Goal: Communication & Community: Ask a question

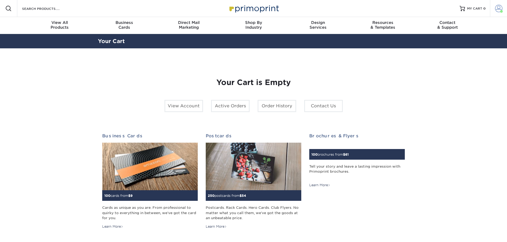
click at [496, 9] on span at bounding box center [498, 8] width 7 height 7
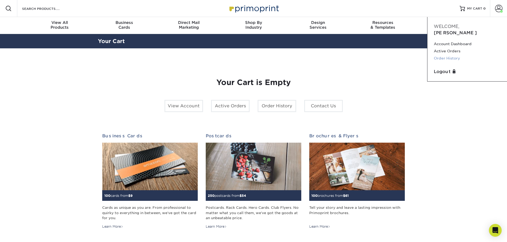
click at [447, 55] on link "Order History" at bounding box center [467, 58] width 67 height 7
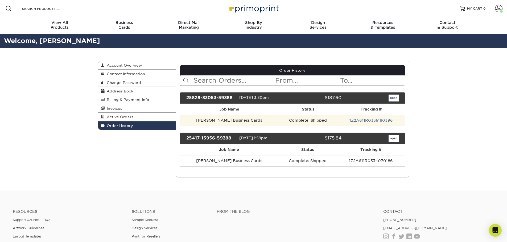
click at [324, 121] on td "Complete: Shipped" at bounding box center [307, 120] width 59 height 11
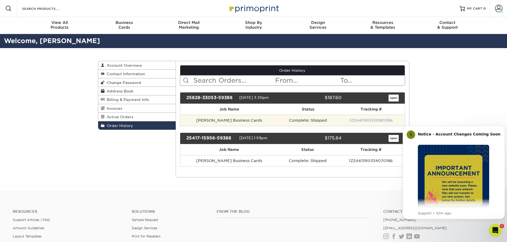
click at [371, 121] on link "1Z2A611R0335180396" at bounding box center [370, 120] width 43 height 4
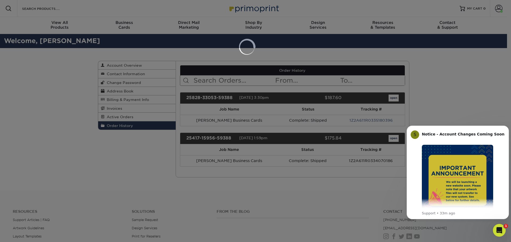
click at [328, 122] on div at bounding box center [255, 121] width 511 height 242
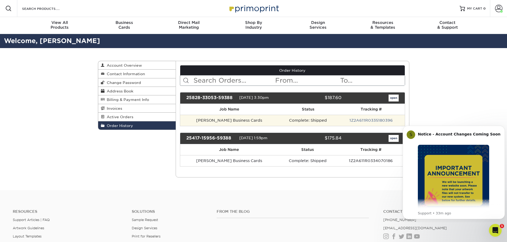
click at [374, 124] on td "1Z2A611R0335180396" at bounding box center [371, 120] width 67 height 11
click at [374, 120] on link "1Z2A611R0335180396" at bounding box center [370, 120] width 43 height 4
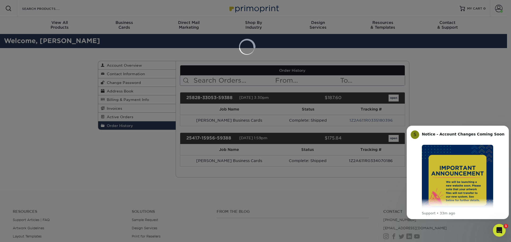
click at [255, 92] on div at bounding box center [255, 121] width 511 height 242
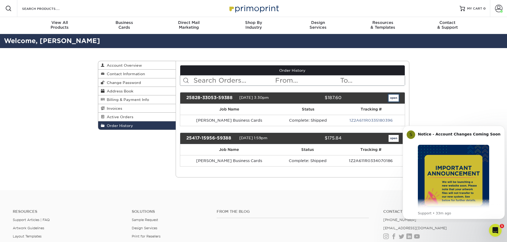
click at [392, 97] on link "open" at bounding box center [393, 98] width 10 height 7
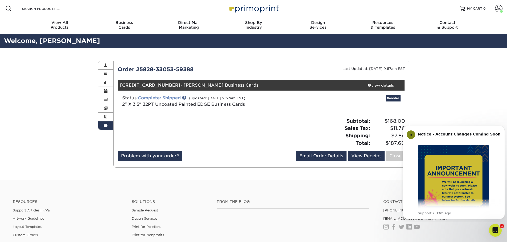
click at [175, 99] on link "Complete: Shipped" at bounding box center [159, 98] width 43 height 5
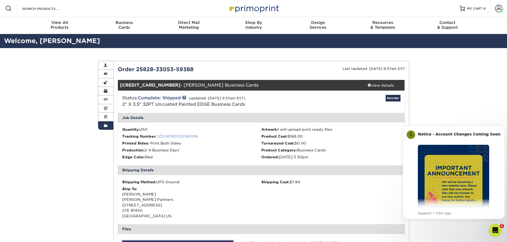
click at [175, 136] on link "1Z2A611R0335180396" at bounding box center [177, 136] width 40 height 4
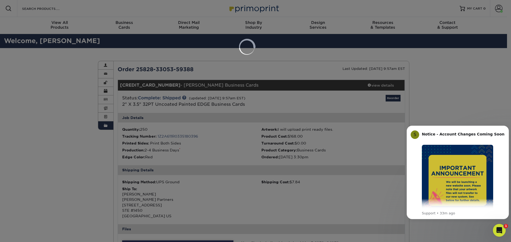
click at [296, 101] on div at bounding box center [255, 121] width 511 height 242
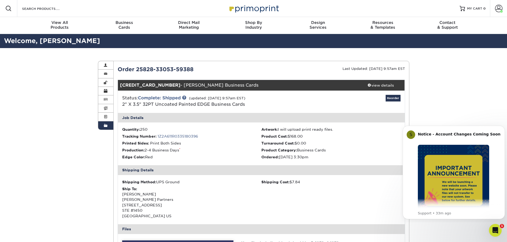
drag, startPoint x: 160, startPoint y: 137, endPoint x: 204, endPoint y: 127, distance: 45.3
click at [204, 127] on ul "Quantity: 250 Artwork: I will upload print ready files. Tracking Number: 1Z2A61…" at bounding box center [261, 144] width 287 height 43
drag, startPoint x: 217, startPoint y: 139, endPoint x: 158, endPoint y: 138, distance: 59.3
click at [158, 138] on li "Tracking Number: 1Z2A611R0335180396" at bounding box center [191, 136] width 139 height 5
click at [219, 150] on li "Production: 2-4 Business Days *" at bounding box center [191, 150] width 139 height 5
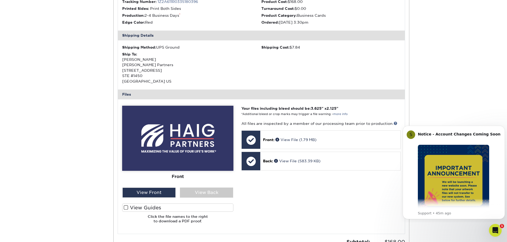
scroll to position [186, 0]
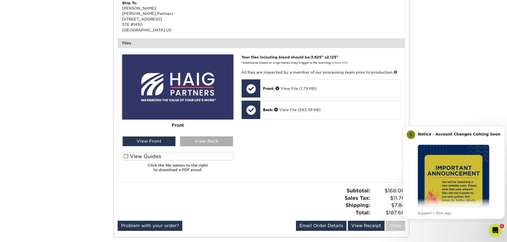
click at [197, 144] on div "View Back" at bounding box center [206, 141] width 53 height 10
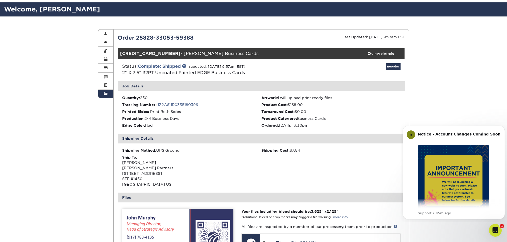
scroll to position [27, 0]
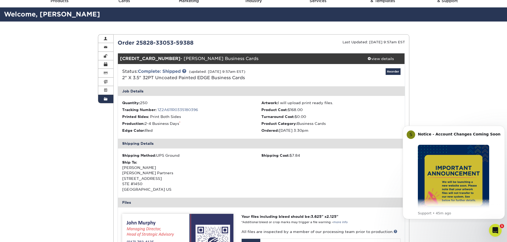
click at [142, 144] on div "Shipping Details" at bounding box center [261, 144] width 287 height 10
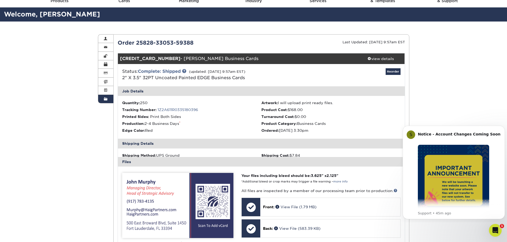
click at [142, 144] on div "Shipping Details" at bounding box center [261, 144] width 287 height 10
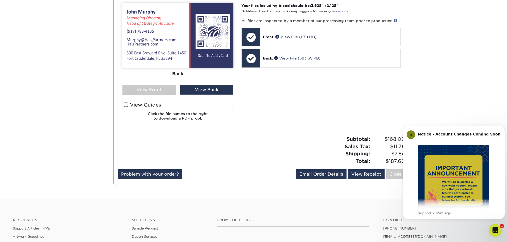
scroll to position [239, 0]
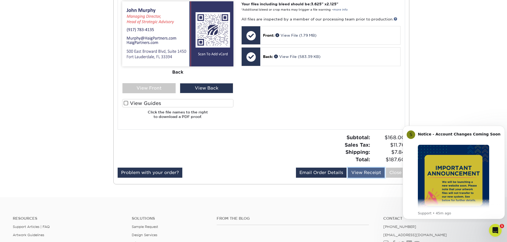
click at [375, 175] on link "View Receipt" at bounding box center [366, 173] width 37 height 10
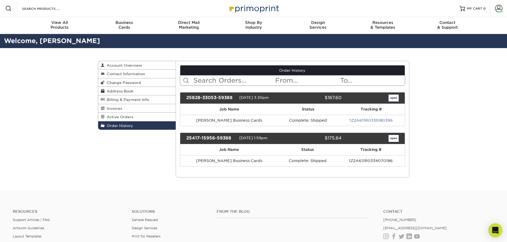
click at [494, 229] on icon "Open Intercom Messenger" at bounding box center [495, 230] width 6 height 7
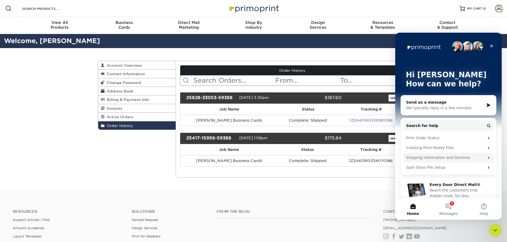
click at [440, 158] on div "Shipping Information and Services" at bounding box center [445, 158] width 78 height 6
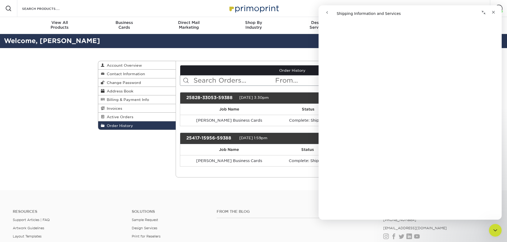
scroll to position [388, 0]
click at [323, 14] on button "go back" at bounding box center [327, 12] width 10 height 10
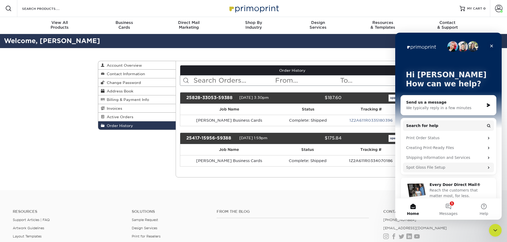
scroll to position [7, 0]
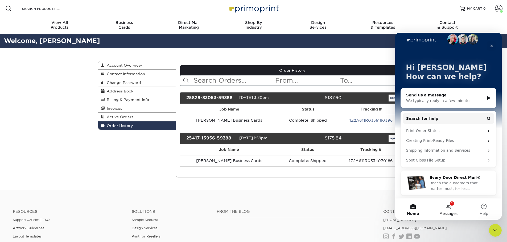
click at [445, 207] on button "1 Messages" at bounding box center [447, 209] width 35 height 21
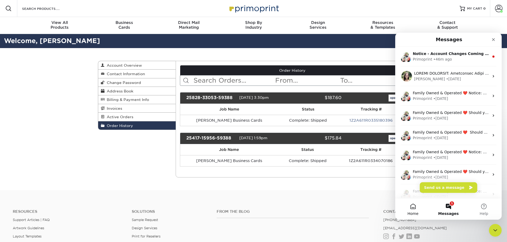
click at [418, 204] on button "Home" at bounding box center [412, 209] width 35 height 21
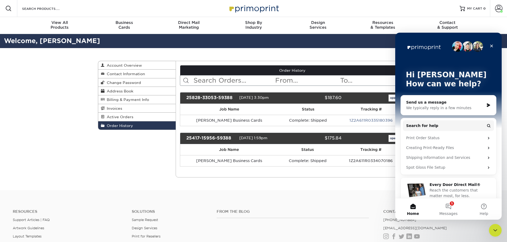
click at [173, 200] on div "Resources Support Articles | FAQ Artwork Guidelines Layout Templates Custom Ord…" at bounding box center [253, 241] width 507 height 88
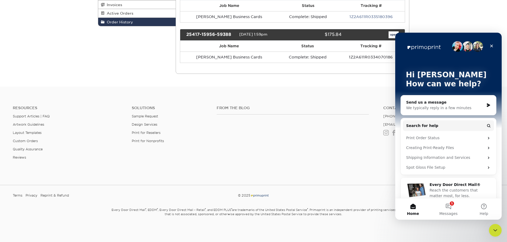
scroll to position [0, 0]
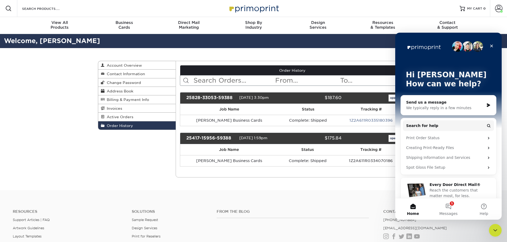
click at [487, 105] on icon "Intercom messenger" at bounding box center [488, 105] width 5 height 4
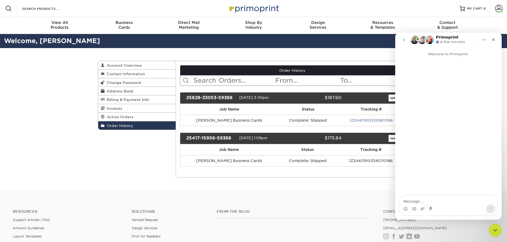
click at [423, 202] on textarea "Message…" at bounding box center [448, 200] width 97 height 9
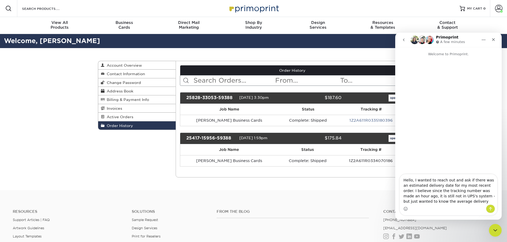
type textarea "Hello, I wanted to reach out and ask if there was an estimated delivery date fo…"
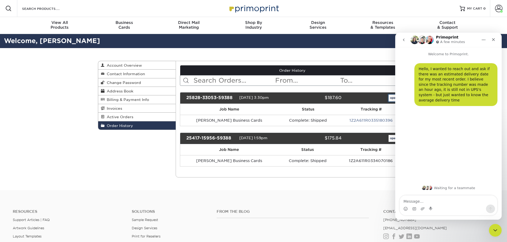
click at [388, 97] on link "open" at bounding box center [393, 98] width 10 height 7
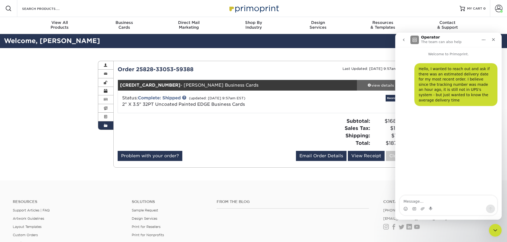
click at [372, 88] on div "view details" at bounding box center [381, 85] width 48 height 5
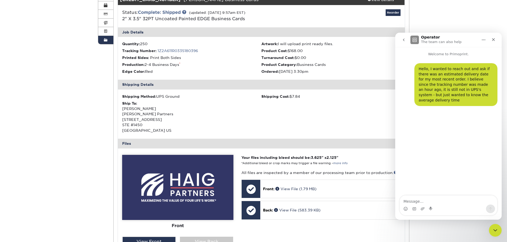
scroll to position [133, 0]
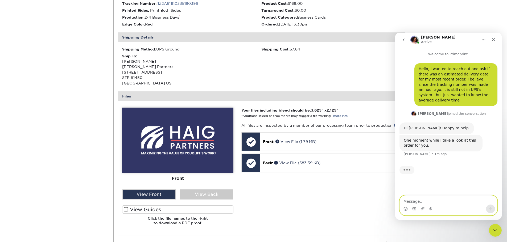
click at [413, 198] on textarea "Message…" at bounding box center [448, 200] width 97 height 9
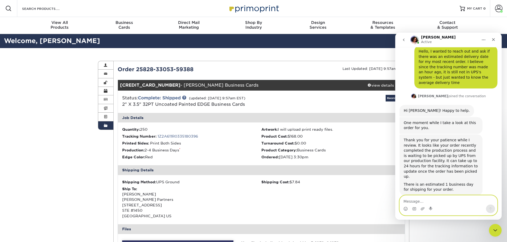
scroll to position [18, 0]
click at [443, 198] on textarea "Message…" at bounding box center [448, 200] width 97 height 9
type textarea "Okay, thank you so much!"
click at [488, 208] on button "Send a message…" at bounding box center [490, 209] width 9 height 9
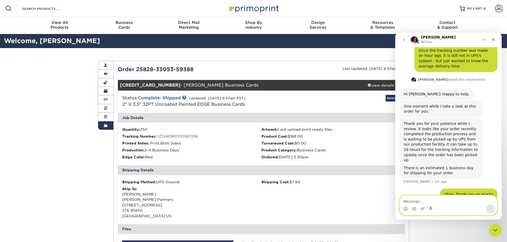
scroll to position [55, 0]
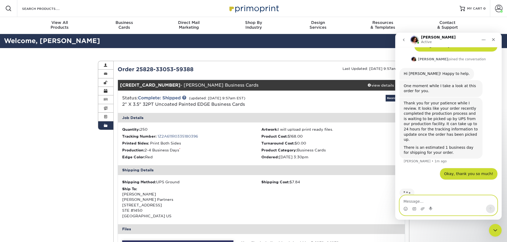
click at [429, 198] on textarea "Message…" at bounding box center [448, 200] width 97 height 9
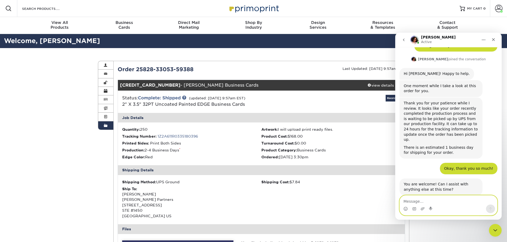
scroll to position [55, 0]
type textarea "No that is all, thank you"
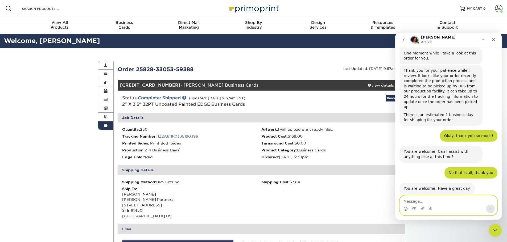
scroll to position [87, 0]
click at [404, 41] on icon "go back" at bounding box center [404, 40] width 2 height 3
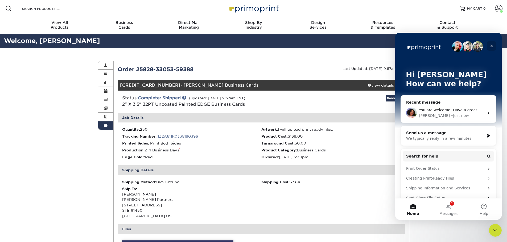
click at [490, 46] on icon "Close" at bounding box center [491, 46] width 4 height 4
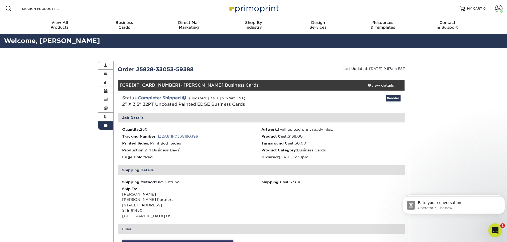
click at [493, 232] on icon "Open Intercom Messenger" at bounding box center [494, 230] width 9 height 9
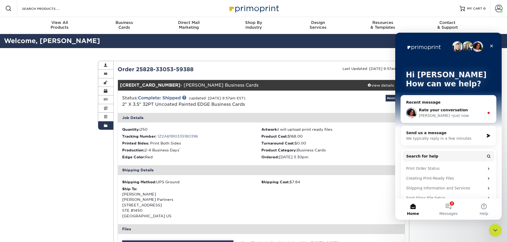
click at [456, 112] on span "Rate your conversation" at bounding box center [443, 110] width 49 height 4
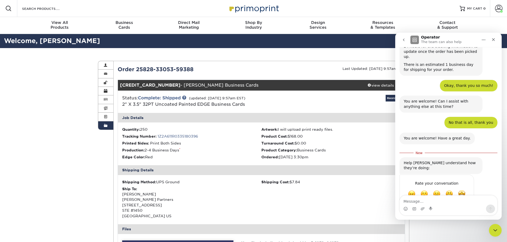
scroll to position [138, 0]
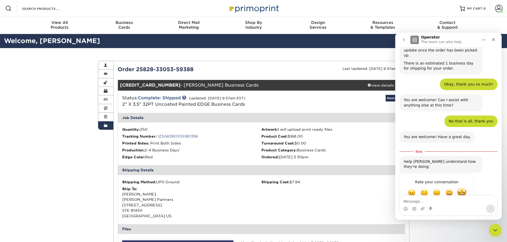
click at [463, 188] on span "Amazing" at bounding box center [462, 193] width 10 height 10
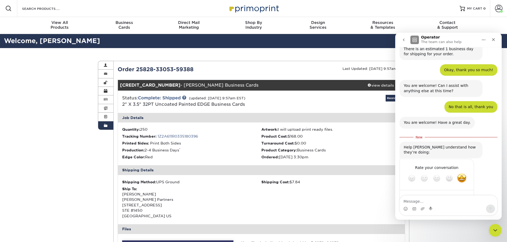
click at [404, 42] on button "go back" at bounding box center [404, 40] width 10 height 10
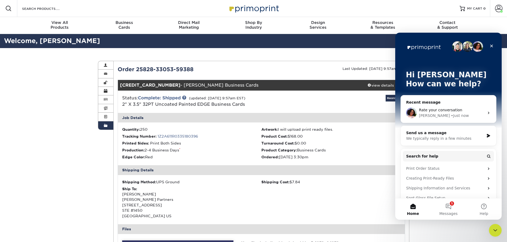
scroll to position [0, 0]
click at [490, 46] on icon "Close" at bounding box center [491, 46] width 4 height 4
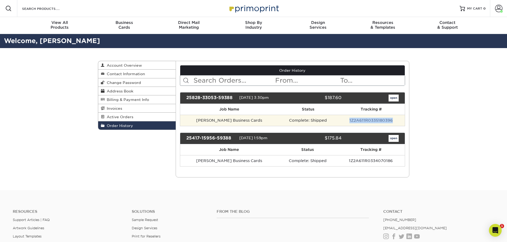
drag, startPoint x: 347, startPoint y: 119, endPoint x: 397, endPoint y: 119, distance: 50.5
click at [397, 119] on td "1Z2A611R0335180396" at bounding box center [371, 120] width 67 height 11
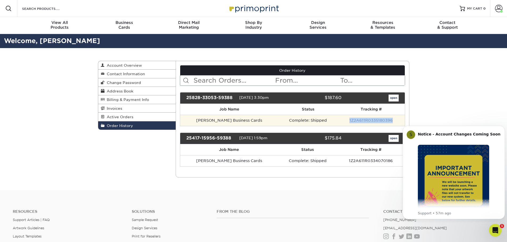
copy link "1Z2A611R0335180396"
